Goal: Task Accomplishment & Management: Use online tool/utility

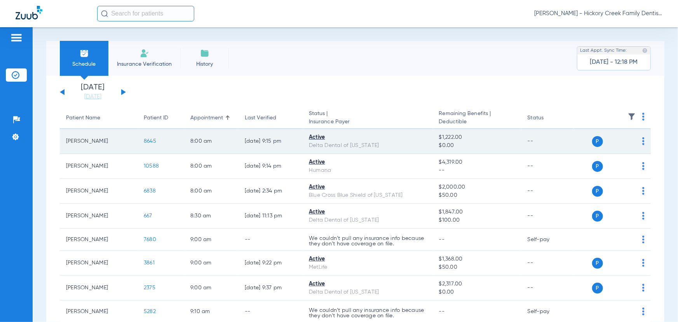
click at [147, 140] on span "8645" at bounding box center [150, 140] width 12 height 5
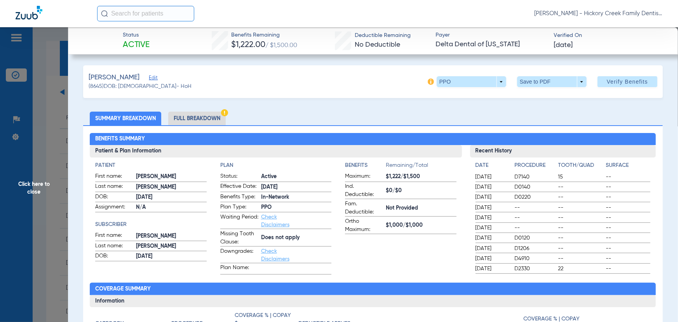
click at [186, 120] on li "Full Breakdown" at bounding box center [196, 118] width 57 height 14
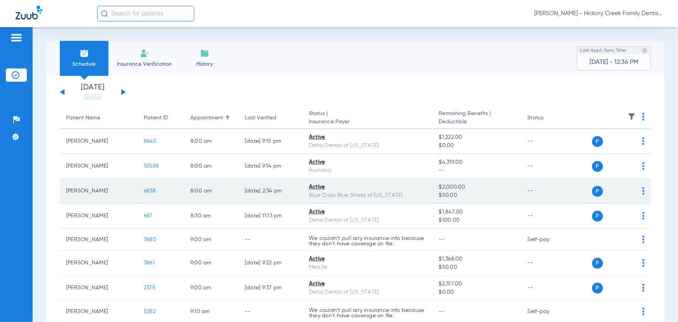
click at [149, 190] on span "6838" at bounding box center [150, 190] width 12 height 5
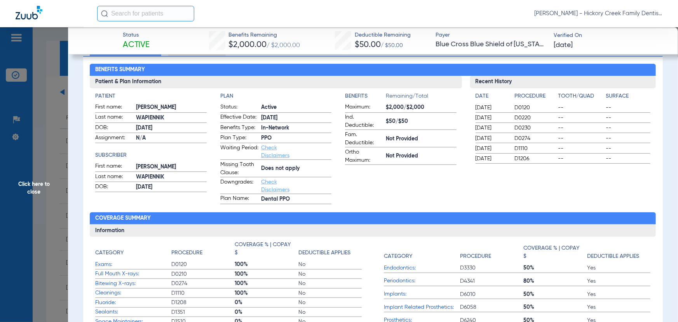
scroll to position [70, 0]
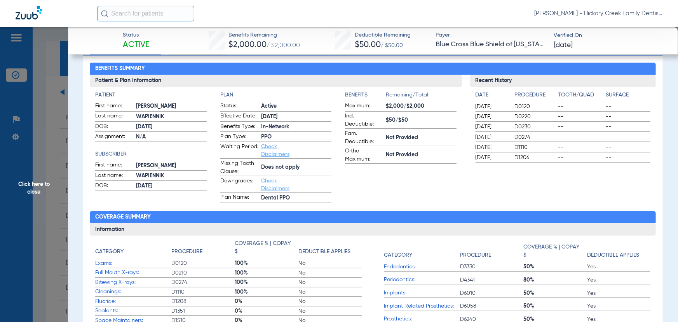
drag, startPoint x: 52, startPoint y: 200, endPoint x: 271, endPoint y: 200, distance: 219.4
click at [52, 200] on span "Click here to close" at bounding box center [34, 188] width 68 height 322
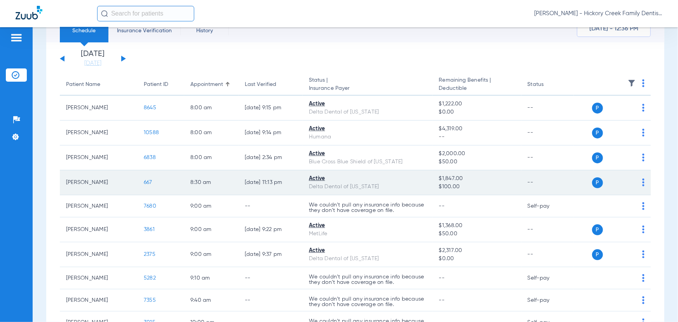
scroll to position [0, 0]
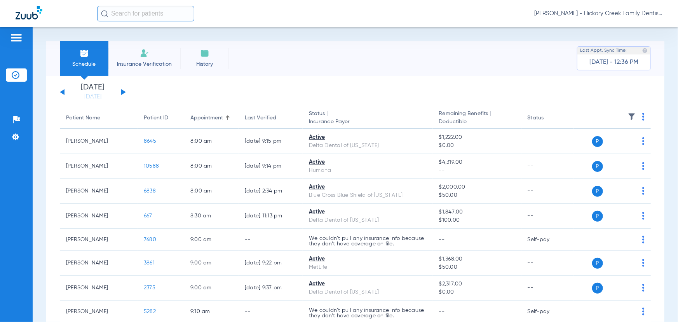
drag, startPoint x: 337, startPoint y: 120, endPoint x: 322, endPoint y: 116, distance: 14.9
click at [322, 116] on th "Status | Insurance Payer" at bounding box center [367, 118] width 130 height 22
click at [627, 117] on img at bounding box center [631, 117] width 8 height 8
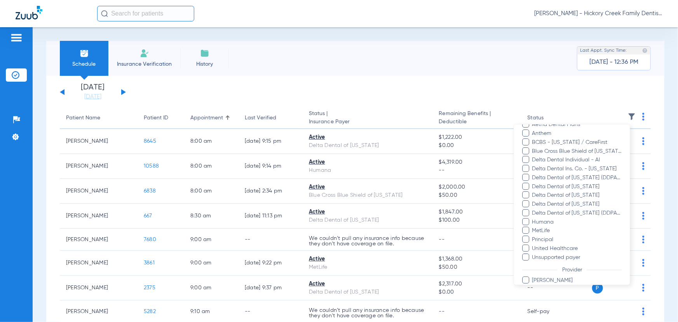
scroll to position [70, 0]
click at [528, 147] on span at bounding box center [525, 148] width 7 height 7
click at [533, 154] on input "Blue Cross Blue Shield of [US_STATE]" at bounding box center [533, 154] width 0 height 0
click at [576, 94] on div at bounding box center [339, 161] width 678 height 322
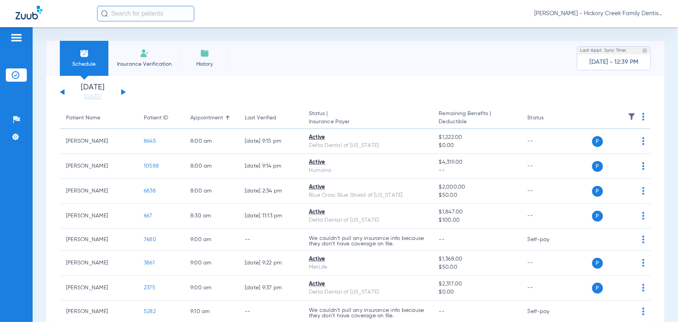
click at [627, 116] on img at bounding box center [631, 117] width 8 height 8
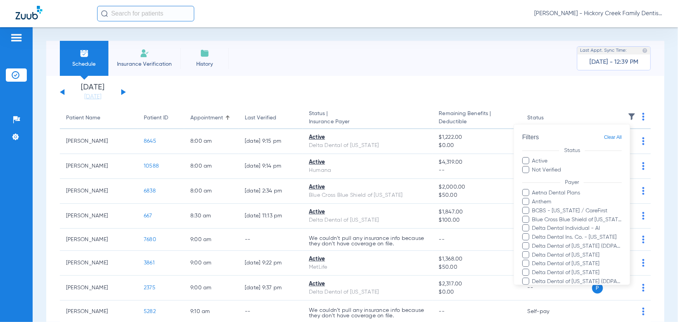
click at [527, 210] on span at bounding box center [525, 210] width 7 height 7
click at [533, 216] on input "BCBS - [US_STATE] / CareFirst" at bounding box center [533, 216] width 0 height 0
drag, startPoint x: 526, startPoint y: 212, endPoint x: 523, endPoint y: 219, distance: 7.9
click at [526, 212] on span at bounding box center [525, 210] width 7 height 7
click at [533, 216] on input "BCBS - [US_STATE] / CareFirst" at bounding box center [533, 216] width 0 height 0
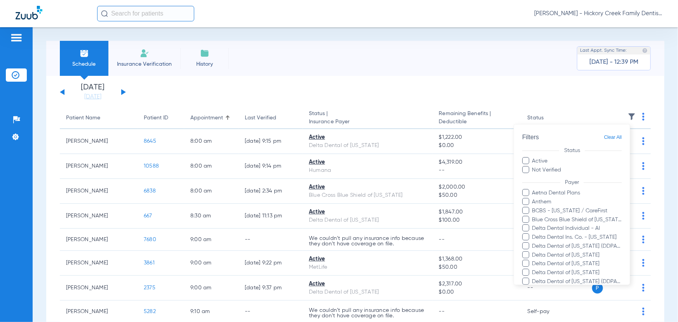
click at [526, 217] on span at bounding box center [525, 218] width 7 height 7
click at [533, 224] on input "Blue Cross Blue Shield of [US_STATE]" at bounding box center [533, 224] width 0 height 0
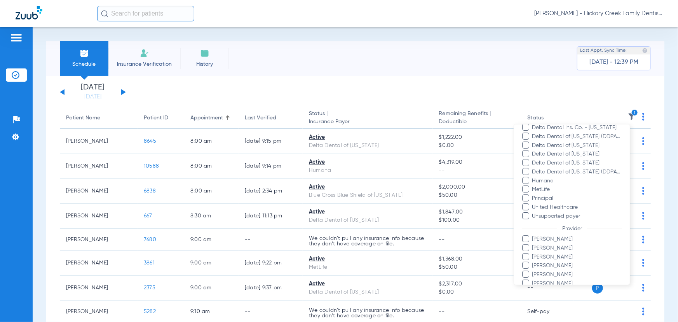
scroll to position [143, 0]
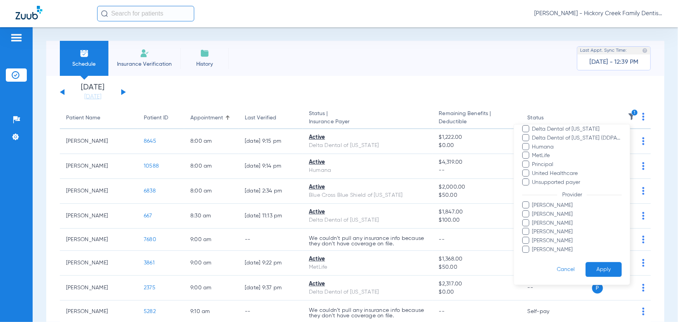
click at [598, 266] on button "Apply" at bounding box center [603, 269] width 36 height 15
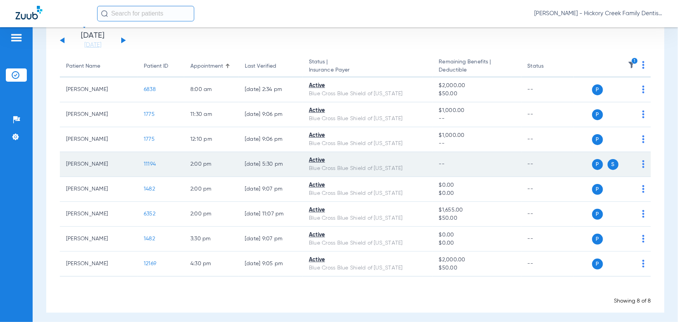
scroll to position [55, 0]
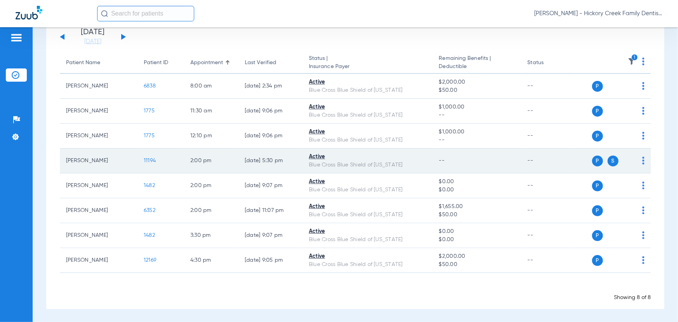
click at [149, 160] on span "11194" at bounding box center [150, 160] width 12 height 5
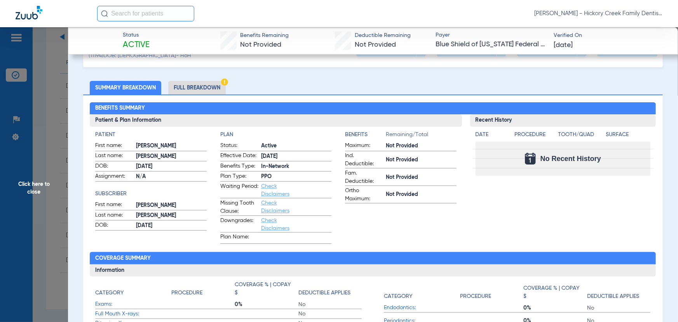
scroll to position [0, 0]
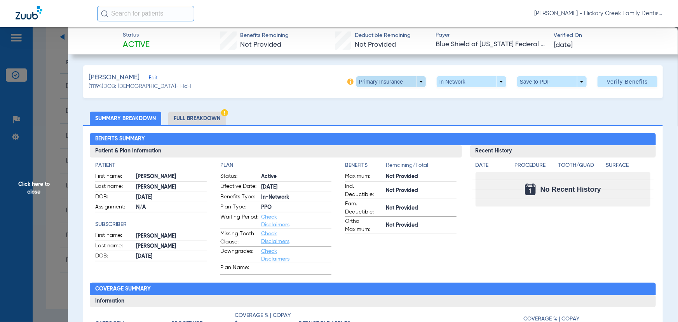
click at [396, 82] on span at bounding box center [391, 81] width 70 height 11
click at [393, 108] on button "Secondary Insurance" at bounding box center [383, 113] width 64 height 16
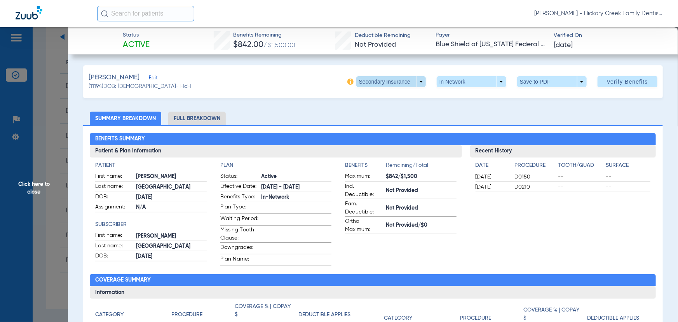
click at [363, 81] on span at bounding box center [391, 81] width 70 height 11
drag, startPoint x: 139, startPoint y: 117, endPoint x: 149, endPoint y: 117, distance: 10.1
click at [139, 118] on div at bounding box center [339, 161] width 678 height 322
click at [185, 115] on li "Full Breakdown" at bounding box center [196, 118] width 57 height 14
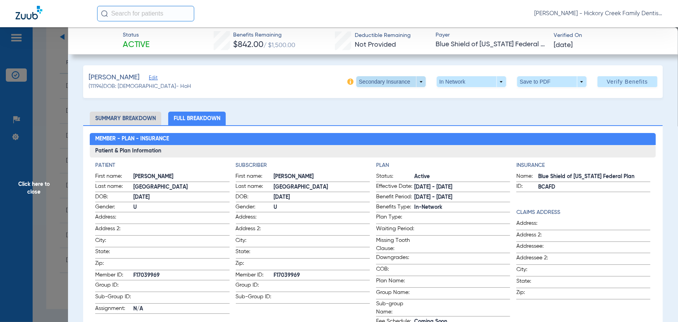
click at [418, 82] on span at bounding box center [391, 81] width 70 height 11
click at [406, 98] on span "Primary Insurance" at bounding box center [383, 96] width 51 height 5
